Goal: Navigation & Orientation: Find specific page/section

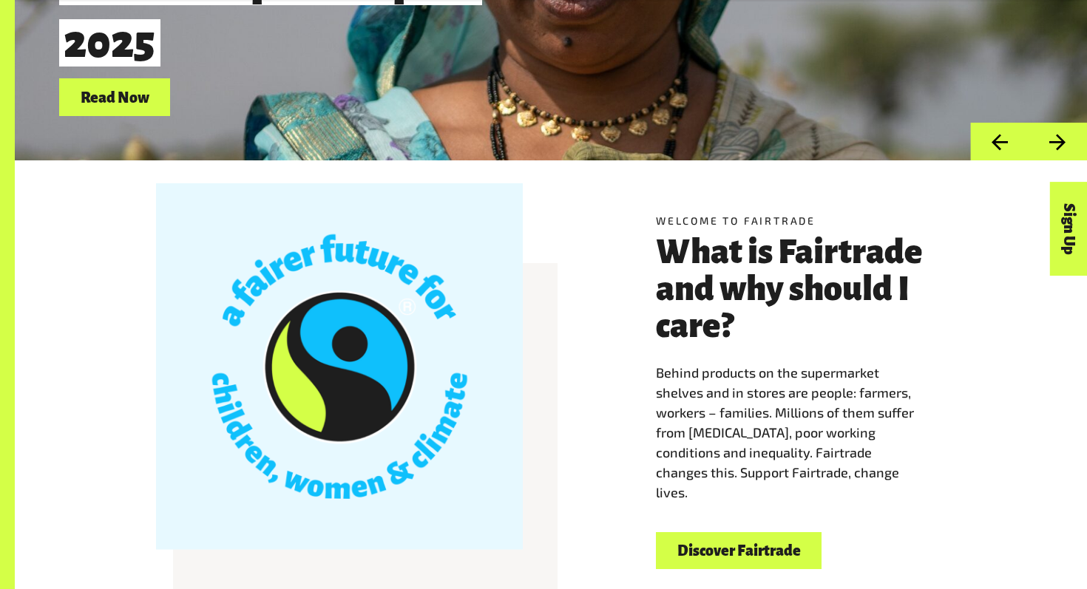
scroll to position [359, 0]
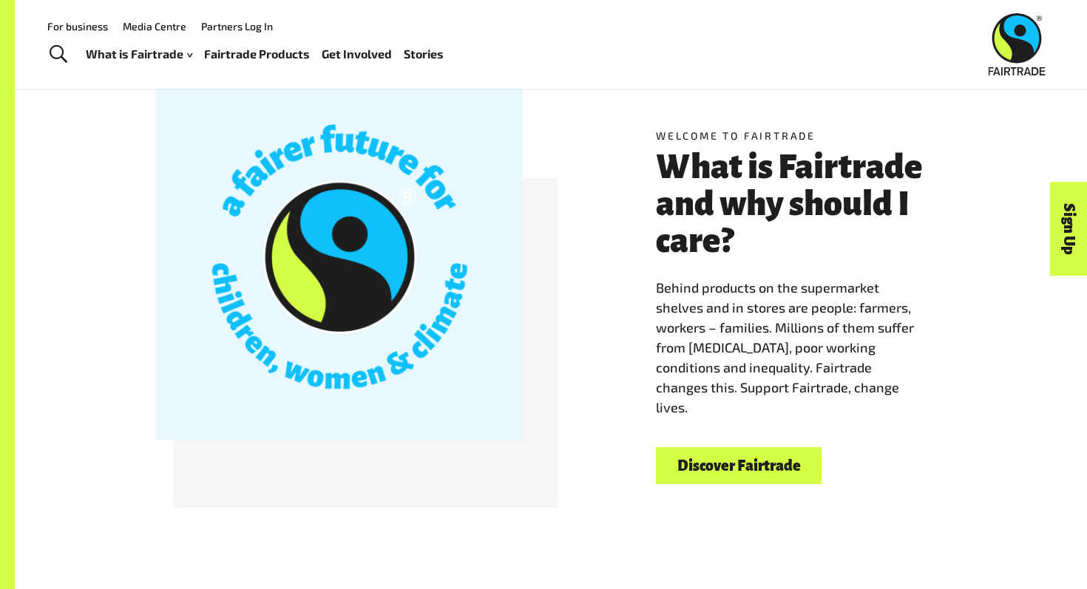
click at [265, 55] on link "Fairtrade Products" at bounding box center [257, 54] width 106 height 21
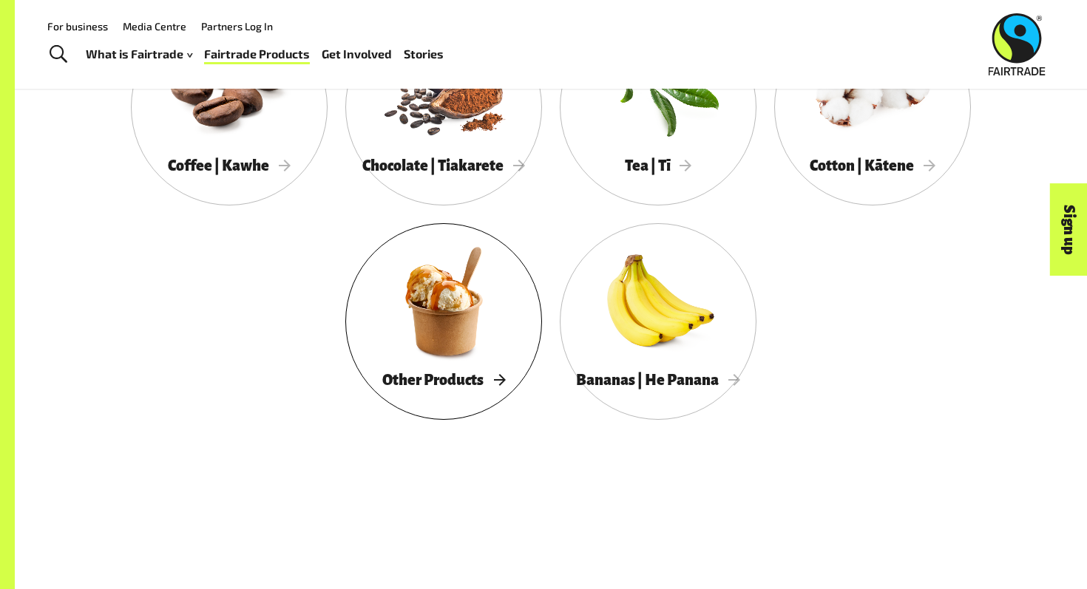
scroll to position [1011, 0]
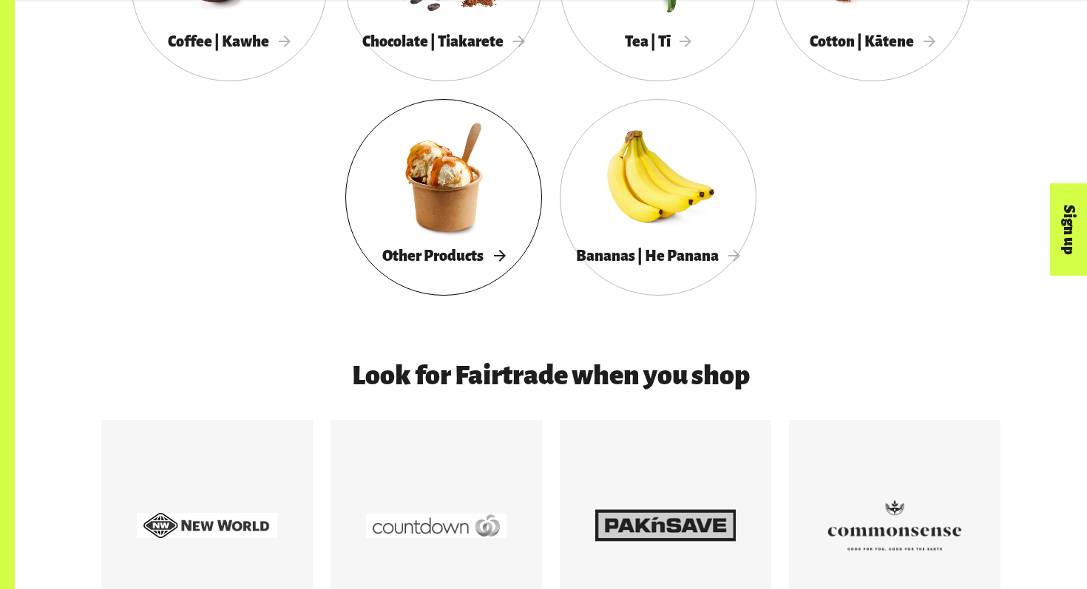
click at [425, 249] on span "Other Products" at bounding box center [443, 256] width 123 height 16
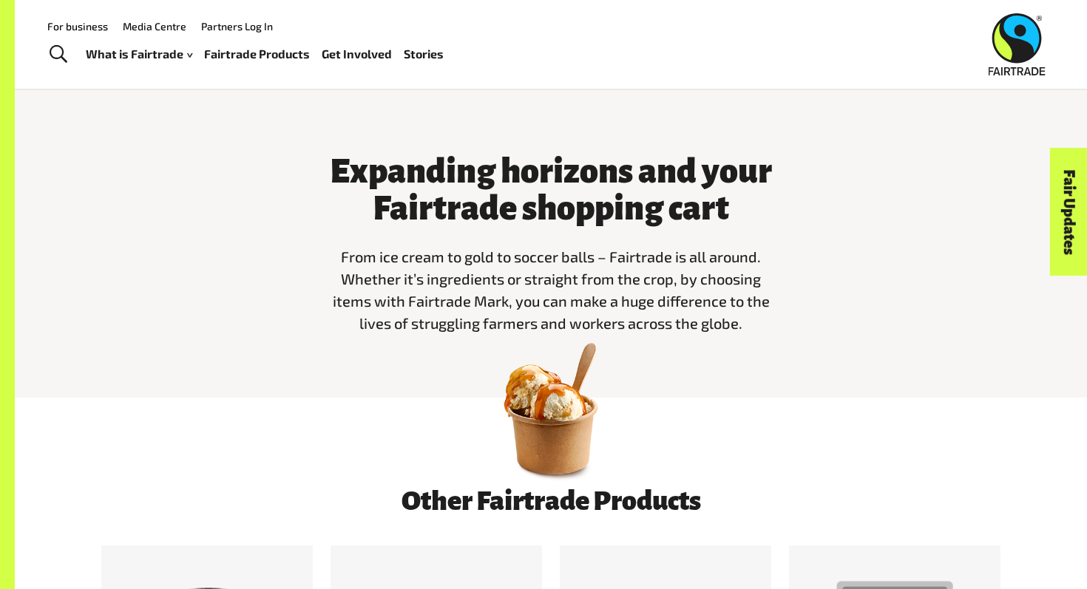
scroll to position [392, 0]
